Goal: Information Seeking & Learning: Learn about a topic

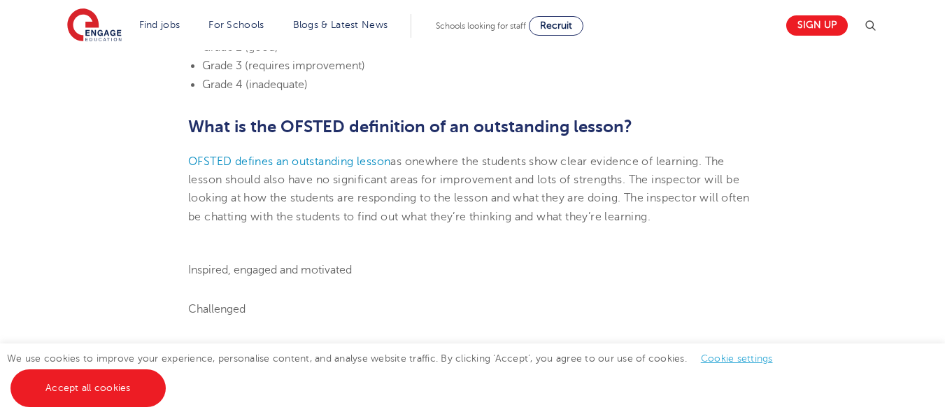
scroll to position [676, 0]
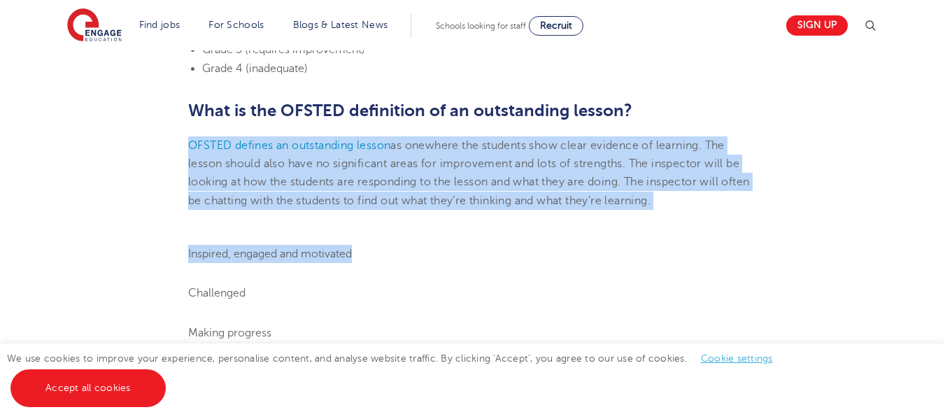
drag, startPoint x: 185, startPoint y: 164, endPoint x: 538, endPoint y: 264, distance: 367.3
click at [388, 188] on span "where the students show clear evidence of learning. The lesson should also have…" at bounding box center [468, 173] width 561 height 68
drag, startPoint x: 187, startPoint y: 165, endPoint x: 371, endPoint y: 260, distance: 206.9
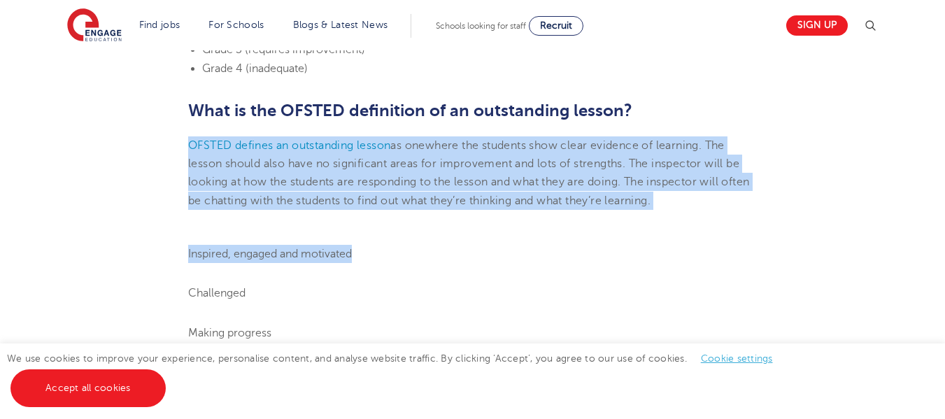
copy section "OFSTED defines an outstanding lesson as one where the students show clear evide…"
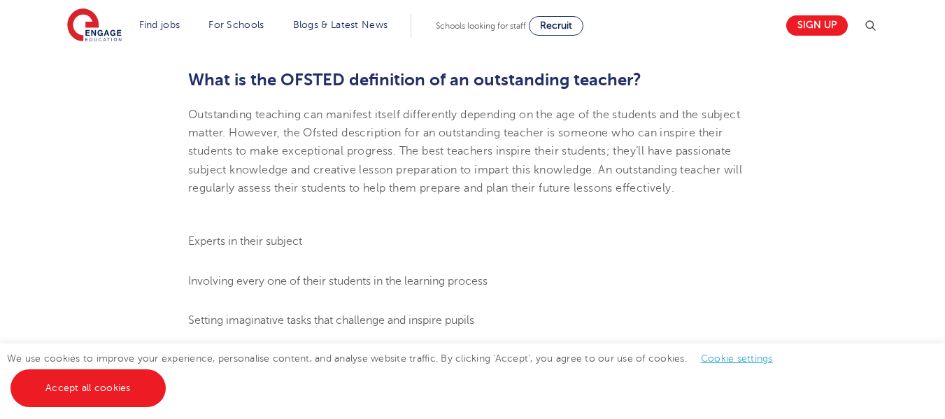
scroll to position [1151, 0]
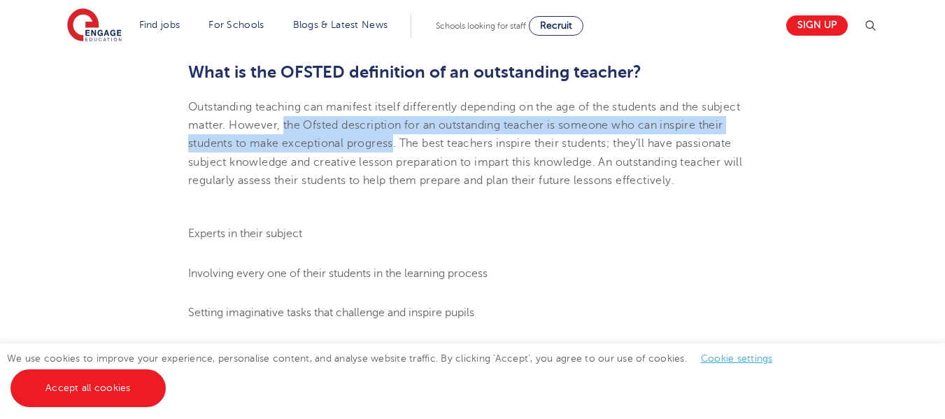
drag, startPoint x: 283, startPoint y: 143, endPoint x: 395, endPoint y: 160, distance: 113.3
click at [395, 160] on span "Outstanding teaching can manifest itself differently depending on the age of th…" at bounding box center [465, 144] width 554 height 86
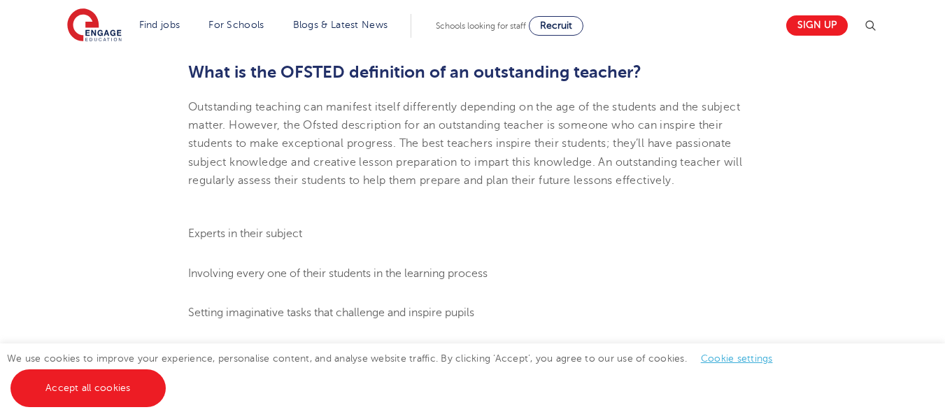
click at [467, 169] on p "Outstanding teaching can manifest itself differently depending on the age of th…" at bounding box center [472, 144] width 569 height 92
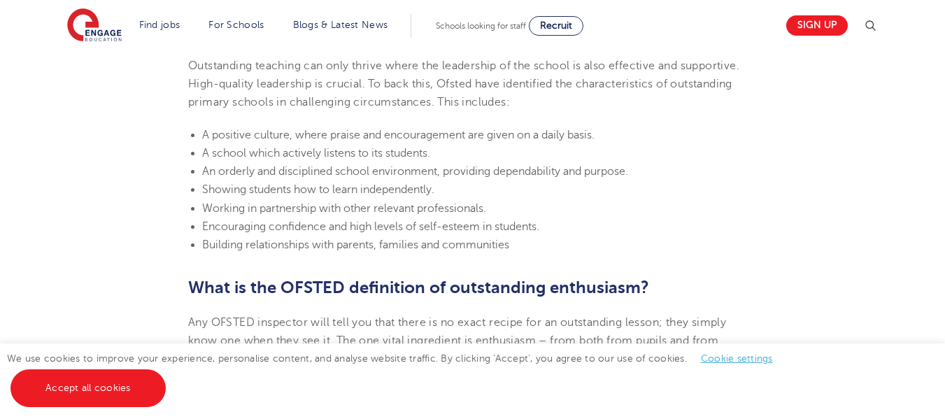
scroll to position [1859, 0]
